Goal: Transaction & Acquisition: Purchase product/service

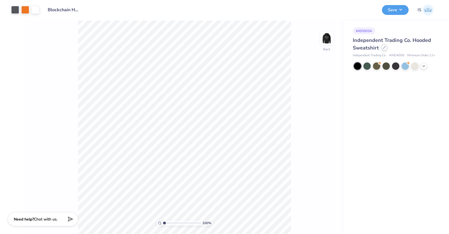
click at [382, 49] on div at bounding box center [384, 47] width 6 height 6
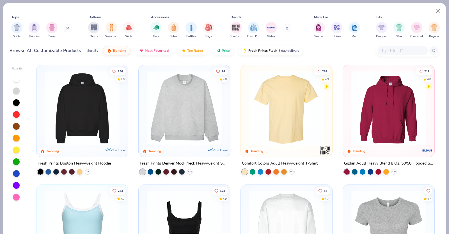
click at [385, 49] on input "text" at bounding box center [402, 50] width 43 height 6
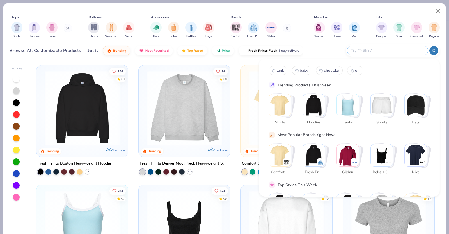
click at [321, 100] on img "Stack Card Button Hoodies" at bounding box center [314, 105] width 22 height 22
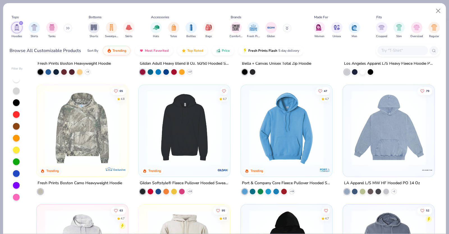
scroll to position [99, 0]
click at [401, 52] on input "text" at bounding box center [402, 50] width 43 height 6
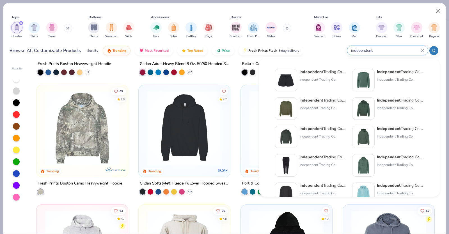
scroll to position [67, 0]
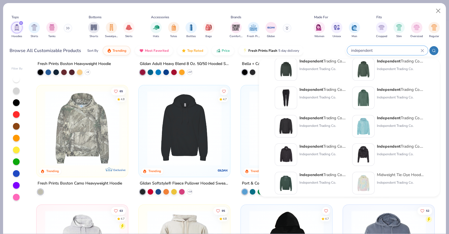
type input "independent"
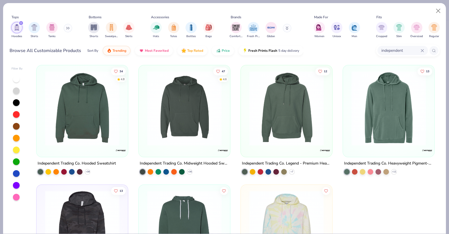
click at [195, 130] on img at bounding box center [184, 108] width 80 height 75
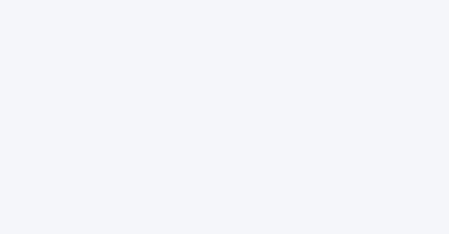
click at [174, 158] on div at bounding box center [224, 117] width 449 height 234
